Goal: Register for event/course: Register for event/course

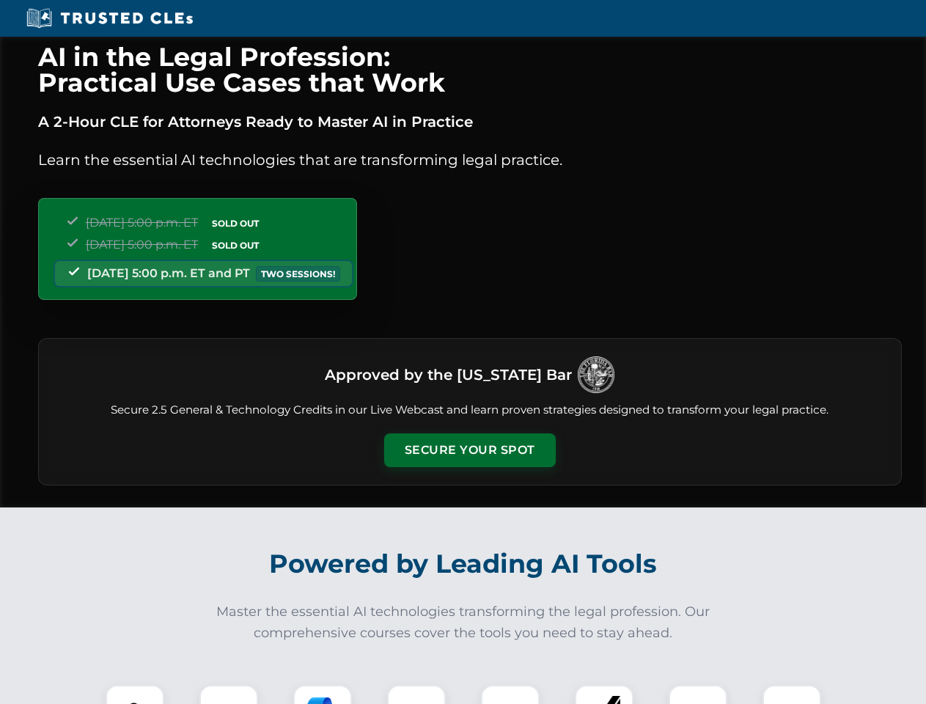
click at [469, 450] on button "Secure Your Spot" at bounding box center [469, 450] width 171 height 34
click at [135, 694] on img at bounding box center [135, 714] width 43 height 43
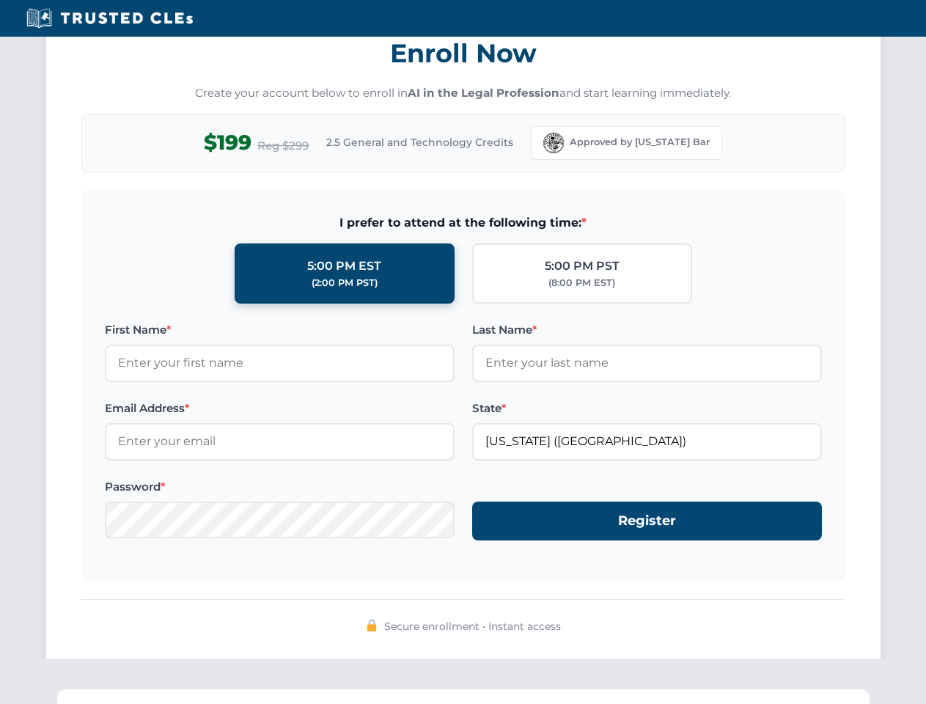
scroll to position [1439, 0]
